Goal: Task Accomplishment & Management: Manage account settings

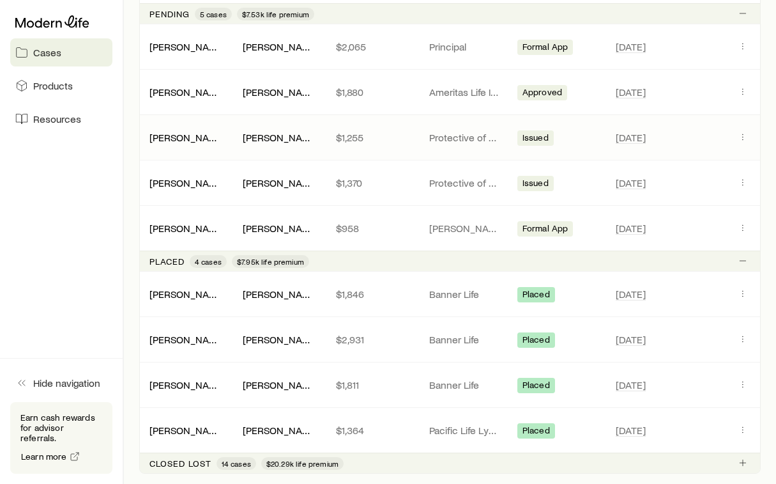
scroll to position [699, 0]
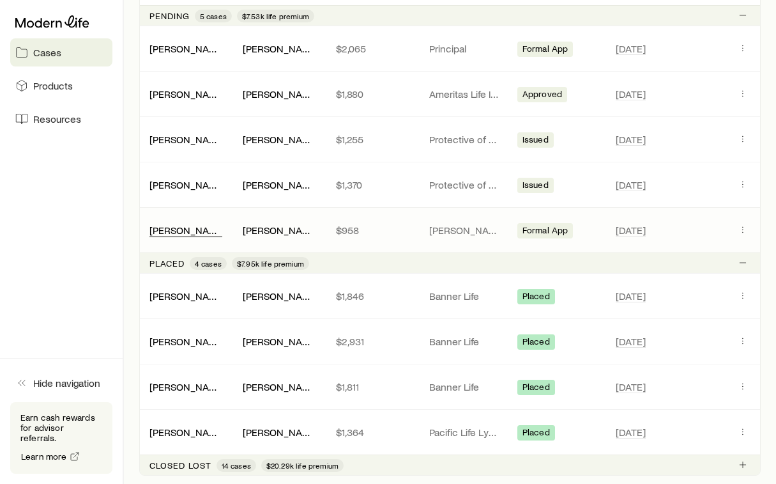
click at [183, 232] on link "[PERSON_NAME]" at bounding box center [188, 230] width 77 height 12
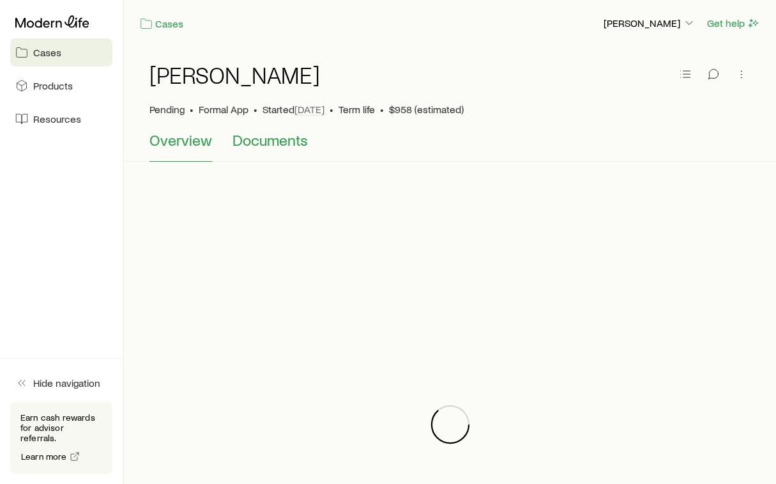
click at [259, 140] on span "Documents" at bounding box center [270, 140] width 75 height 18
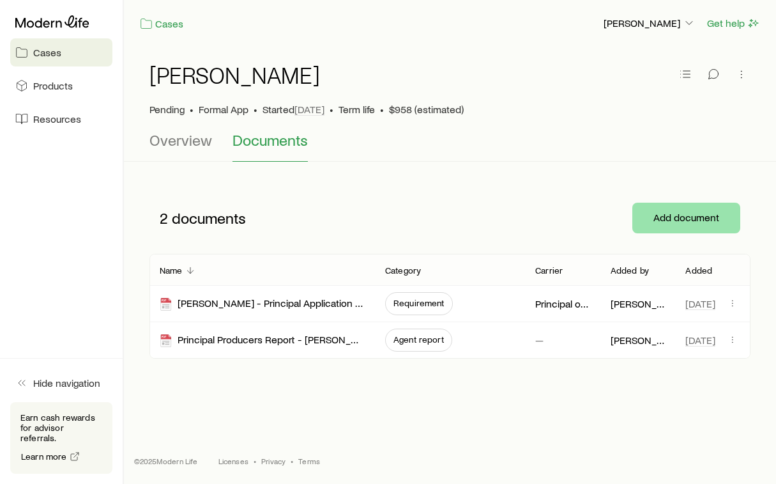
click at [690, 215] on button "Add document" at bounding box center [687, 218] width 108 height 31
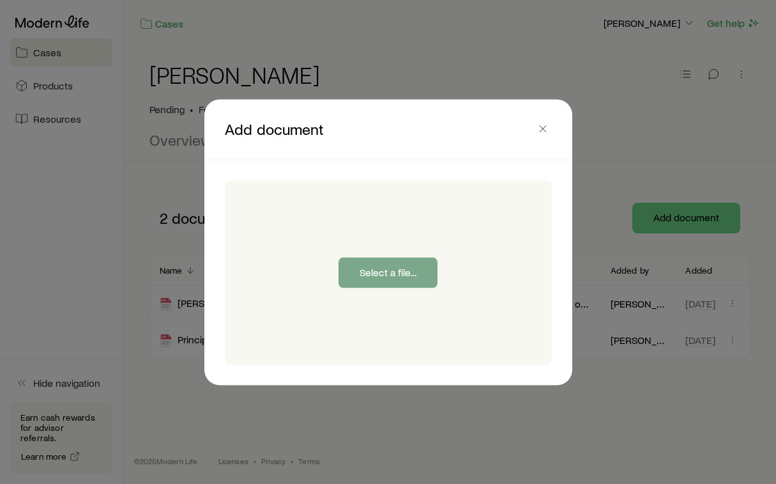
click at [357, 274] on button "Select a file..." at bounding box center [388, 272] width 99 height 31
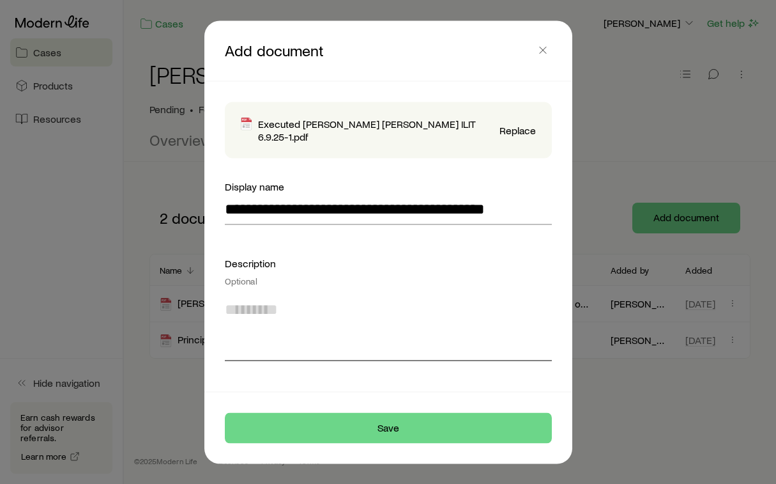
click at [263, 317] on textarea at bounding box center [388, 326] width 327 height 70
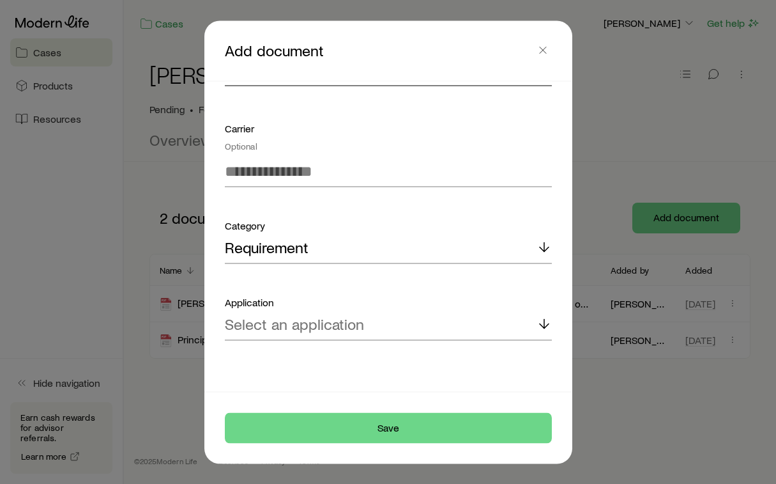
scroll to position [275, 0]
type textarea "*****"
click at [337, 258] on div "Requirement" at bounding box center [388, 248] width 327 height 31
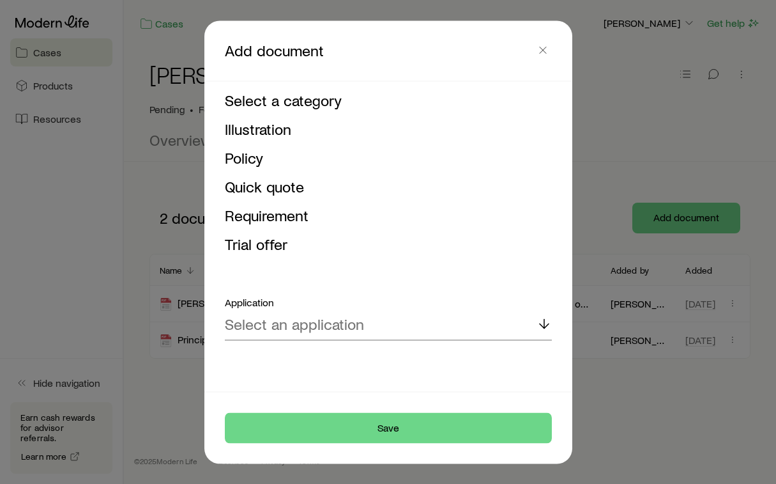
scroll to position [458, 0]
click at [348, 332] on p "Select an application" at bounding box center [294, 324] width 139 height 18
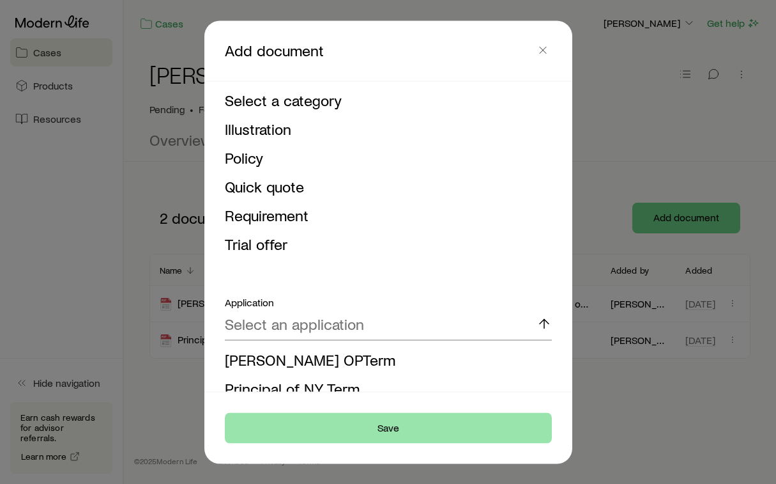
click at [416, 426] on button "Save" at bounding box center [388, 427] width 327 height 31
